Goal: Transaction & Acquisition: Purchase product/service

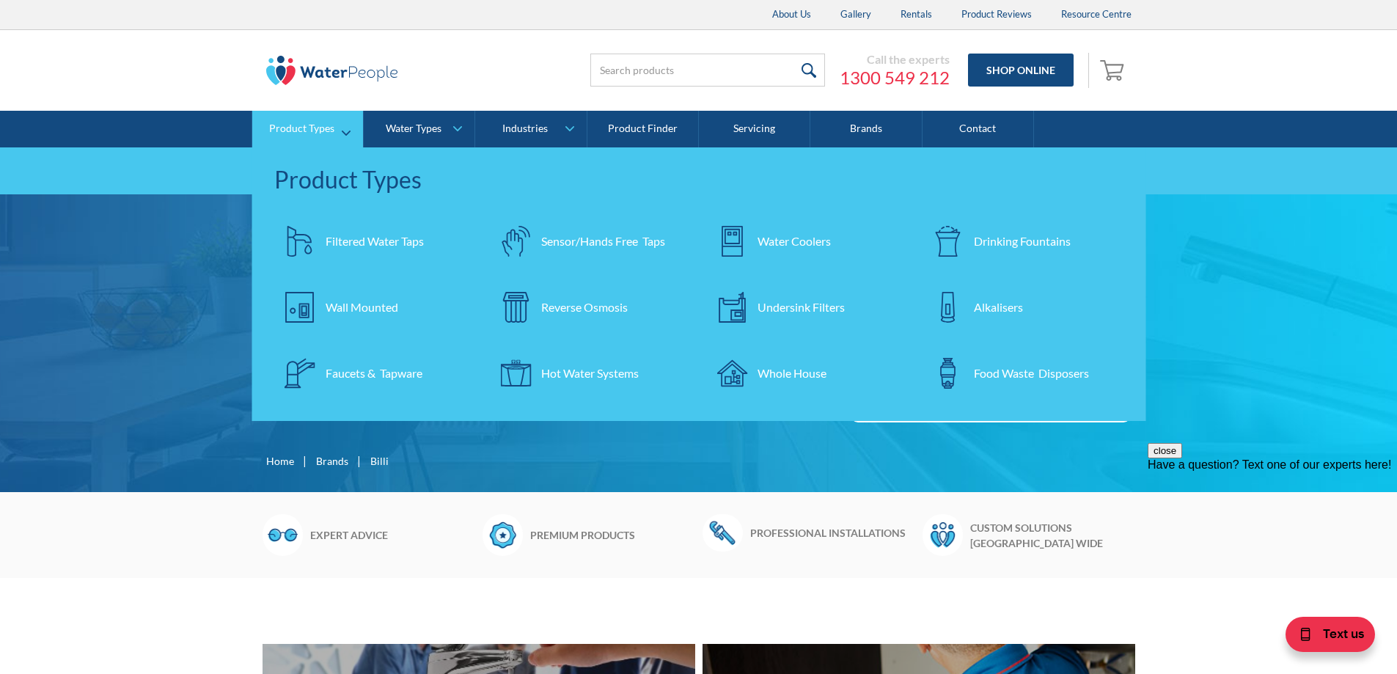
click at [350, 372] on div "Faucets & Tapware" at bounding box center [374, 373] width 97 height 18
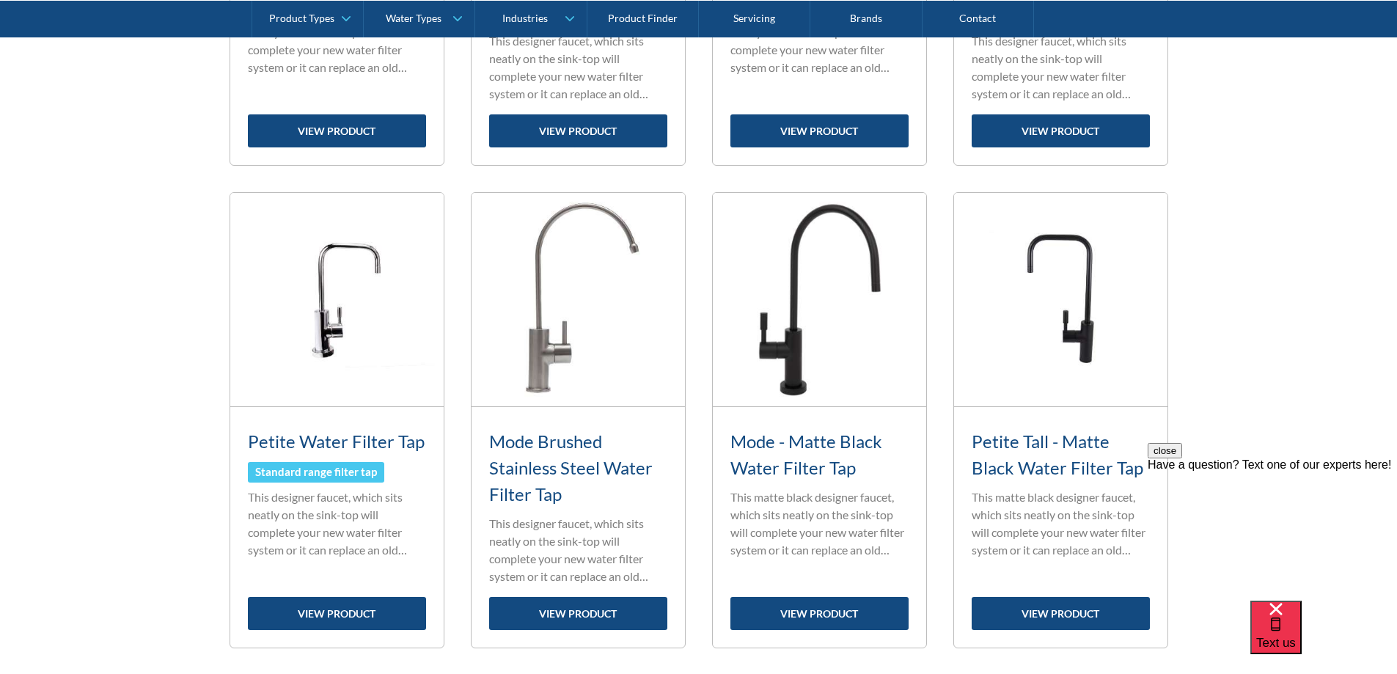
scroll to position [953, 0]
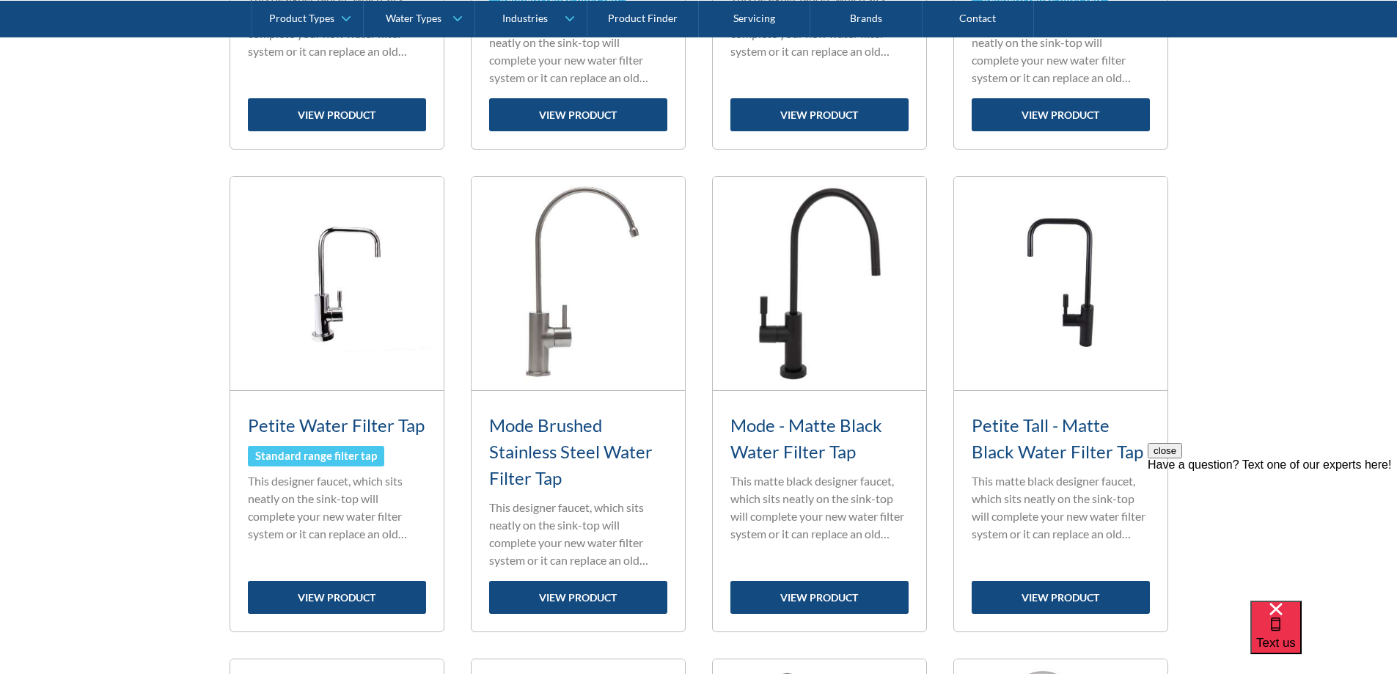
click at [1313, 472] on div "Have a question? Text one of our experts here!" at bounding box center [1272, 464] width 249 height 13
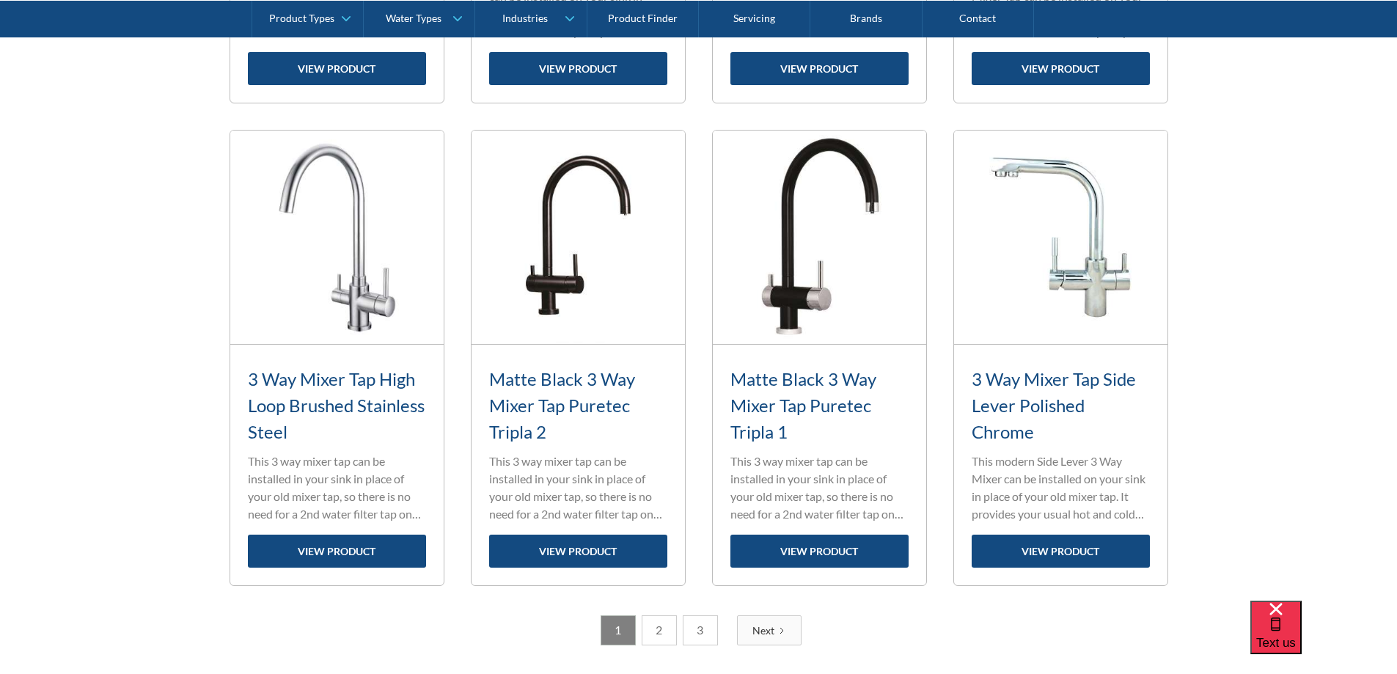
scroll to position [2053, 0]
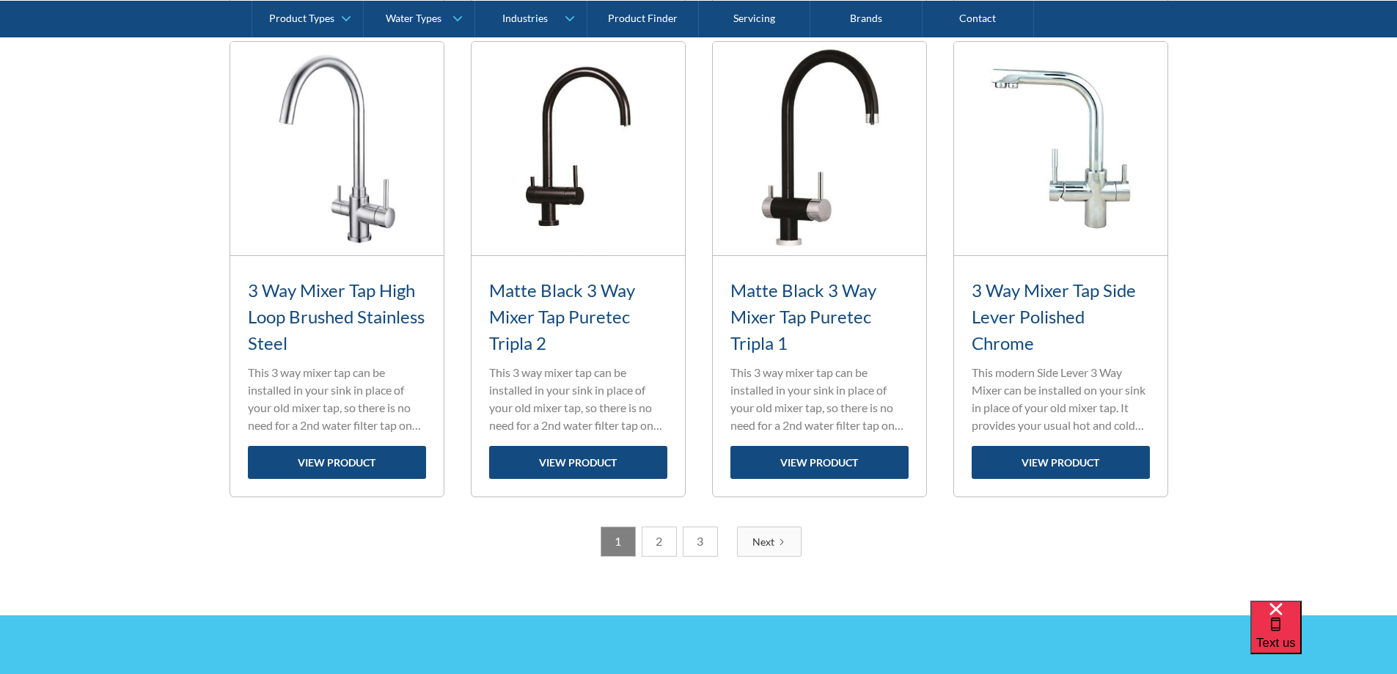
click at [659, 543] on link "2" at bounding box center [659, 542] width 35 height 30
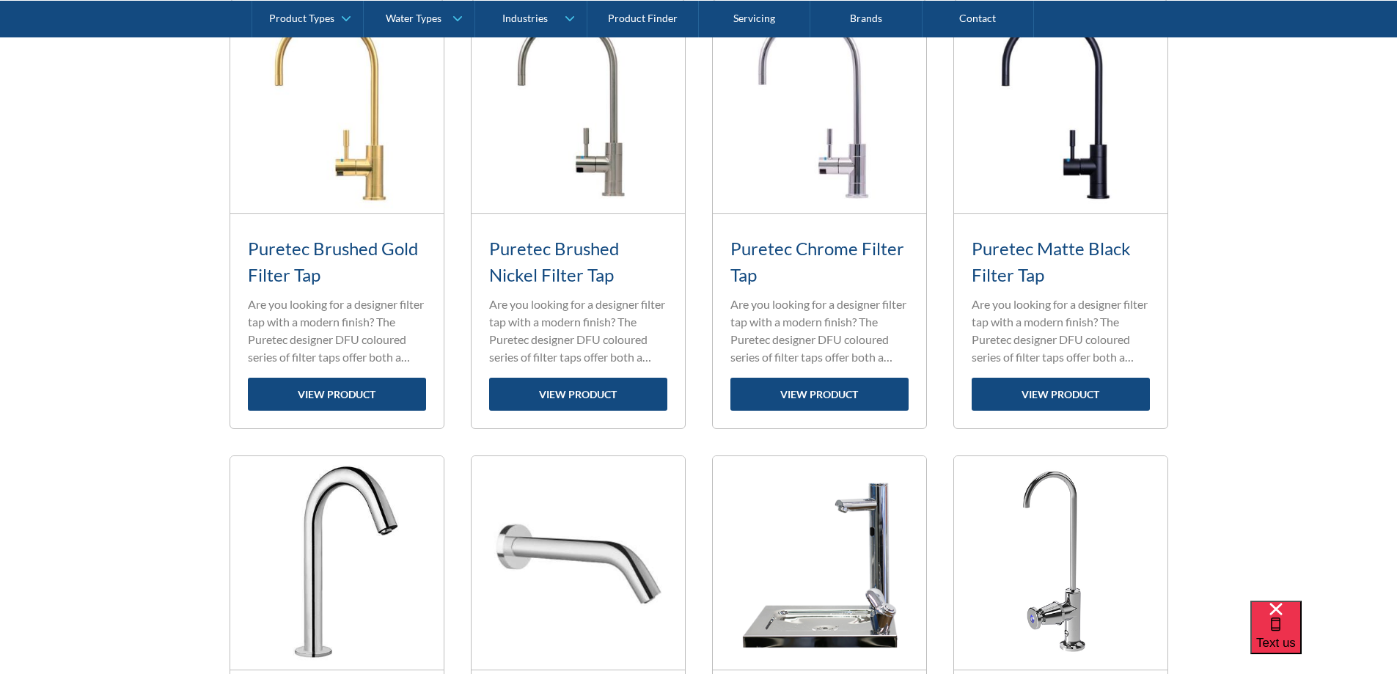
scroll to position [587, 0]
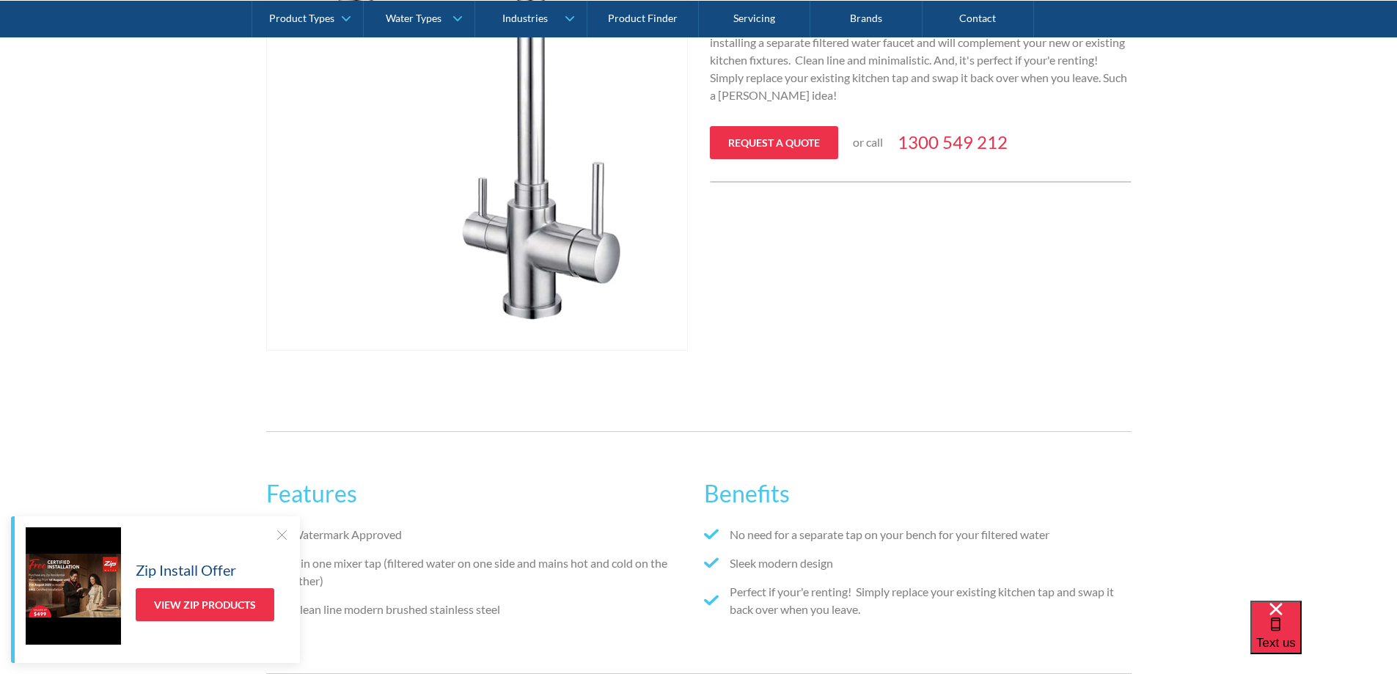
scroll to position [513, 0]
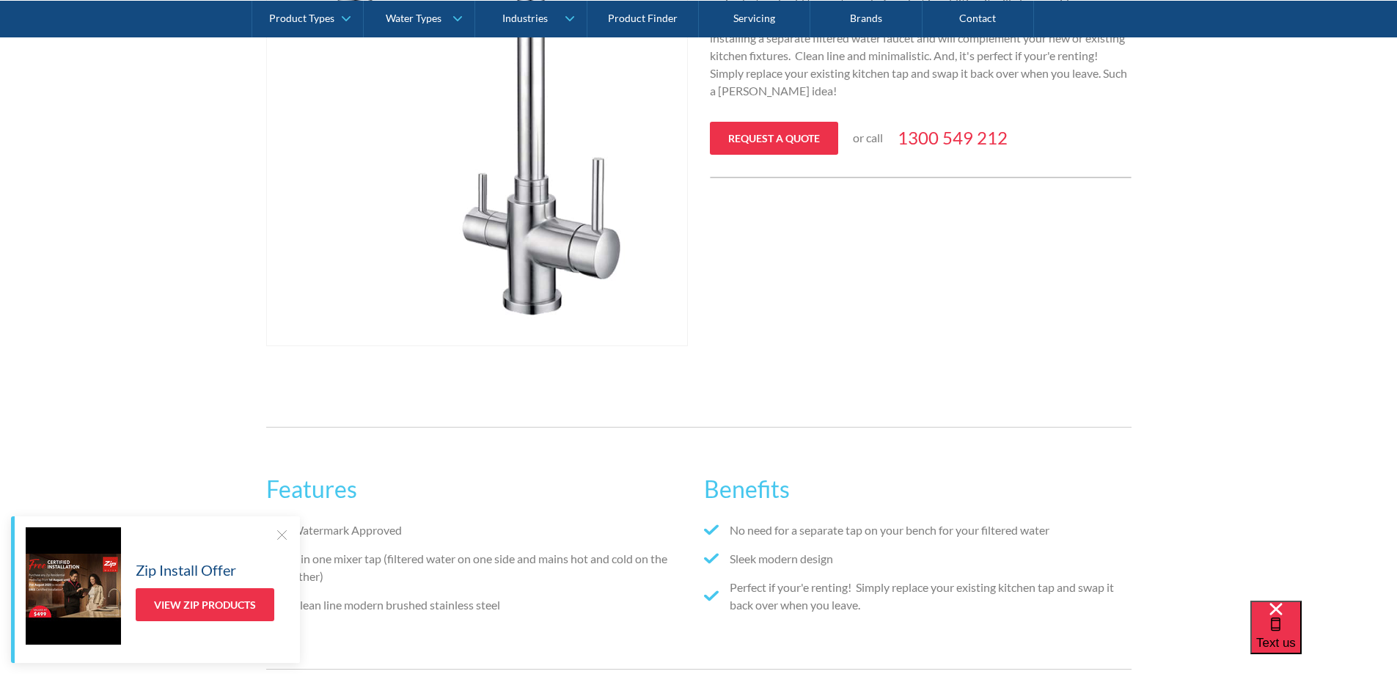
click at [280, 534] on div at bounding box center [281, 534] width 15 height 15
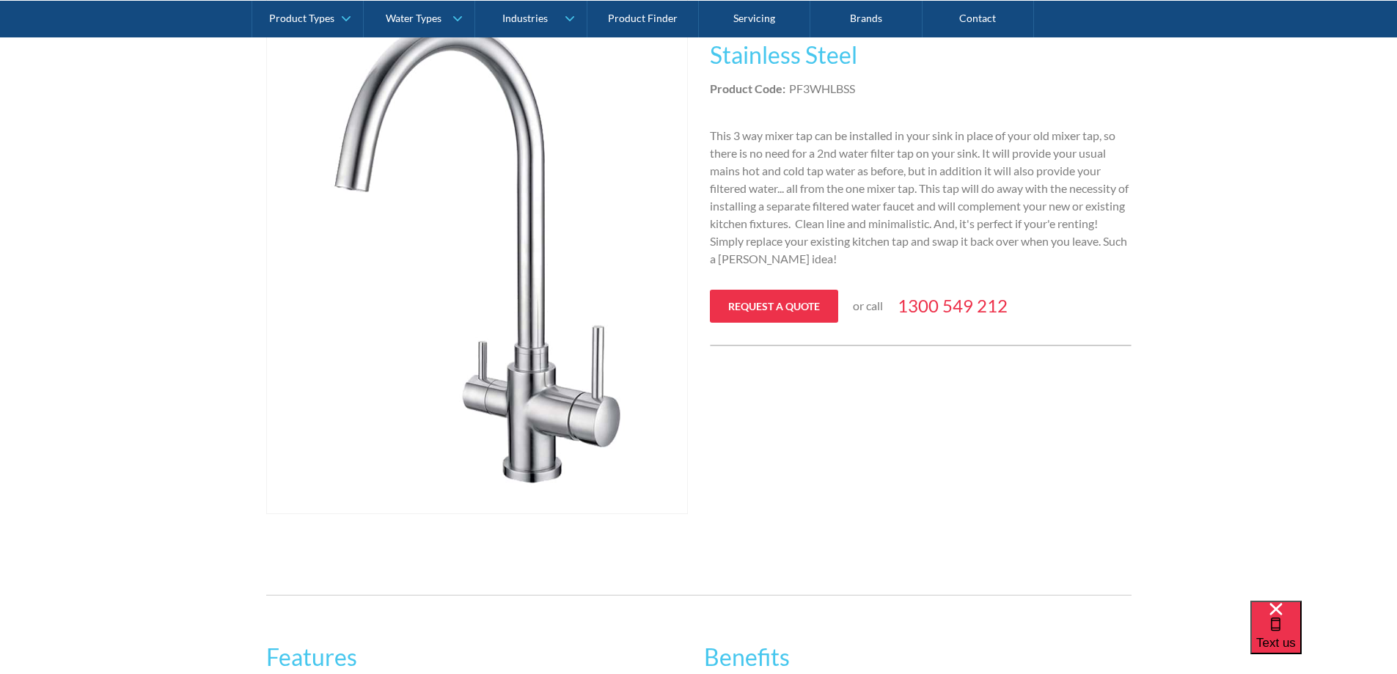
scroll to position [147, 0]
